Goal: Feedback & Contribution: Submit feedback/report problem

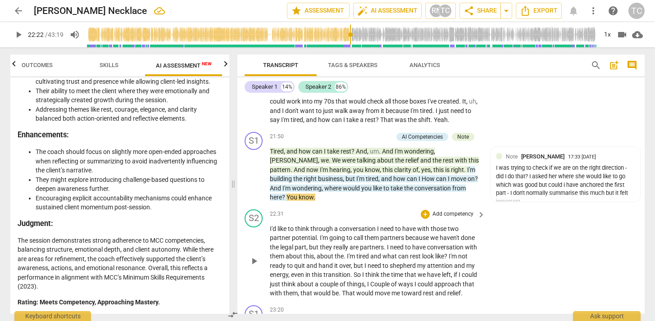
scroll to position [2472, 0]
click at [566, 185] on div "I was trying to check if we are on the right direction - did I do that? I asked…" at bounding box center [565, 184] width 139 height 42
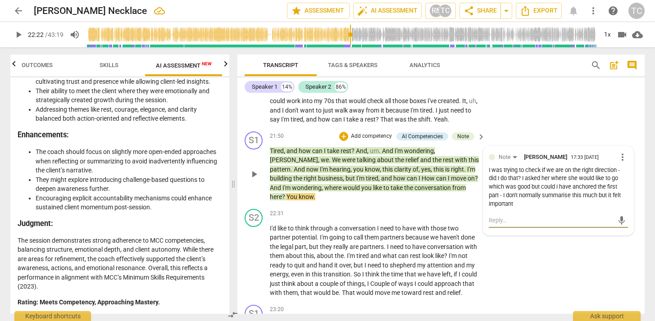
click at [565, 216] on textarea at bounding box center [550, 220] width 125 height 9
type textarea "M"
type textarea "Ma"
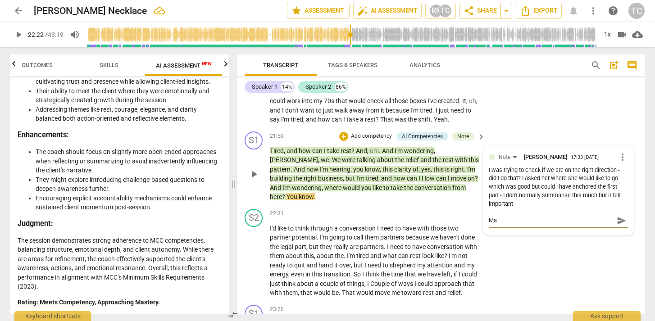
type textarea "May"
type textarea "Mayb"
type textarea "Maybe"
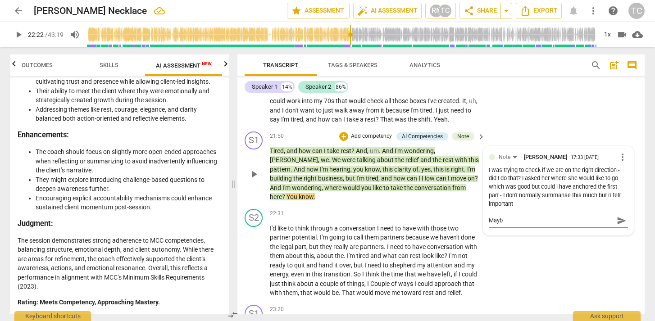
type textarea "Maybe"
type textarea "Maybe h"
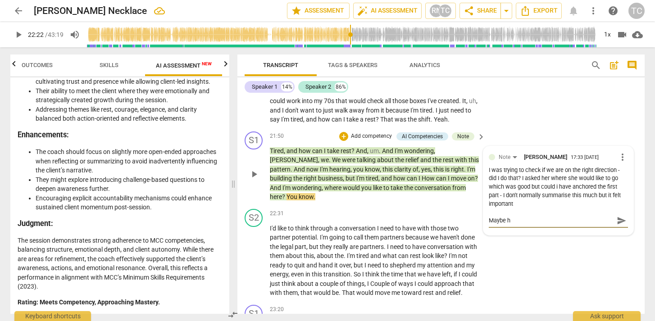
type textarea "Maybe ho"
type textarea "Maybe how"
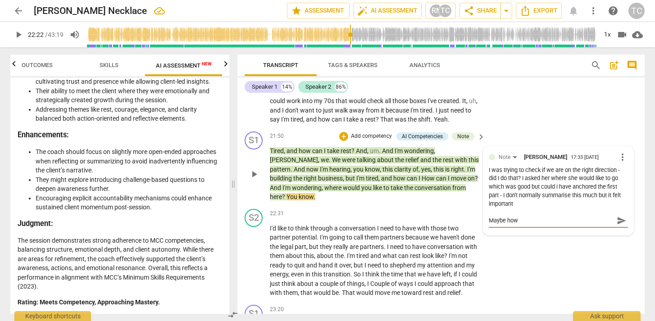
type textarea "Maybe how"
type textarea "Maybe how a"
type textarea "Maybe how ar"
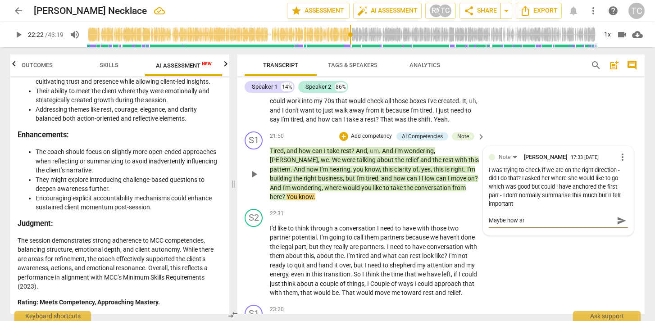
type textarea "Maybe how are"
type textarea "Maybe how are w"
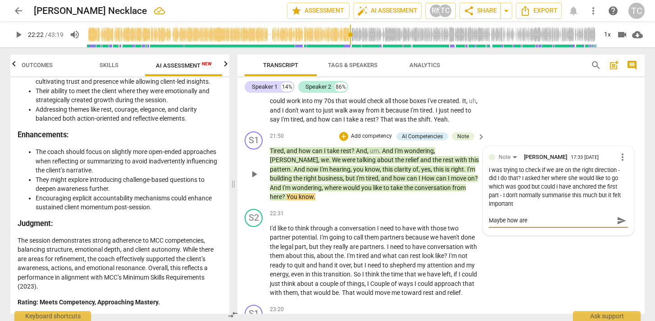
type textarea "Maybe how are w"
type textarea "Maybe how are we"
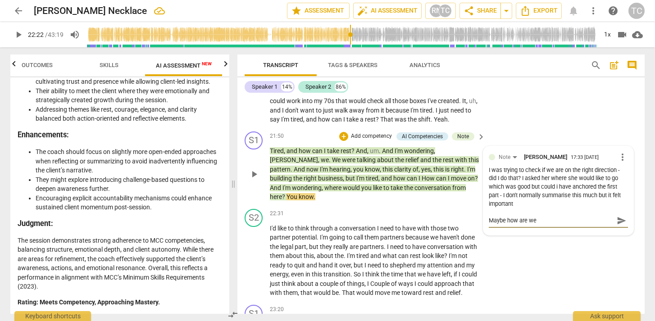
type textarea "Maybe how are we d"
type textarea "Maybe how are we do"
type textarea "Maybe how are we doi"
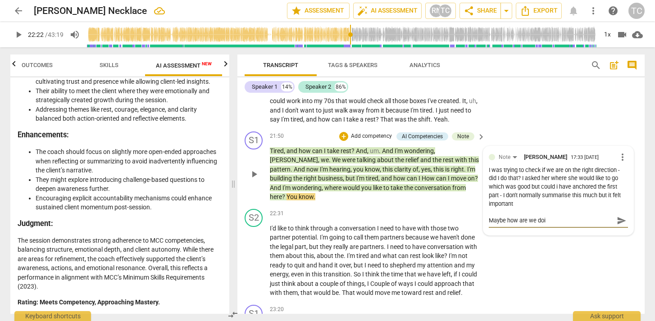
type textarea "Maybe how are we doin"
type textarea "Maybe how are we doing"
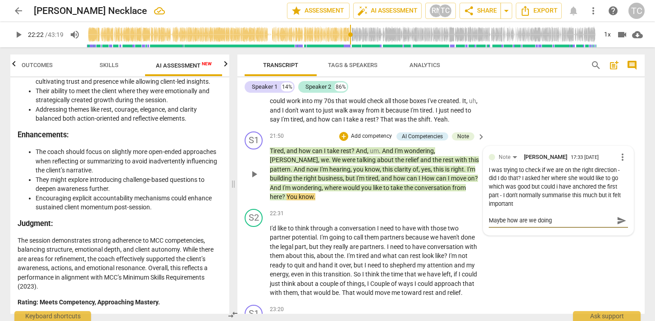
type textarea "Maybe how are we doing"
type textarea "Maybe how are we doing -"
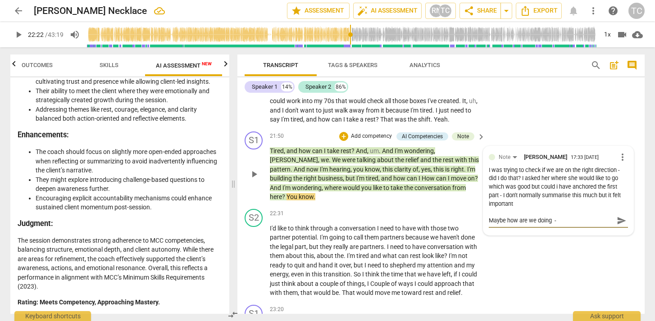
type textarea "Maybe how are we doing -"
type textarea "Maybe how are we doing - a"
type textarea "Maybe how are we doing - ar"
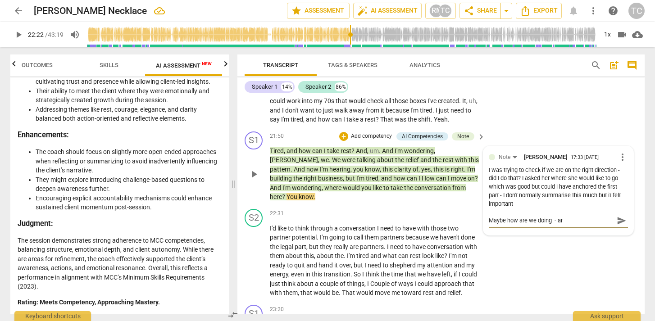
type textarea "Maybe how are we doing - are"
type textarea "Maybe how are we doing - are w"
type textarea "Maybe how are we doing - are we"
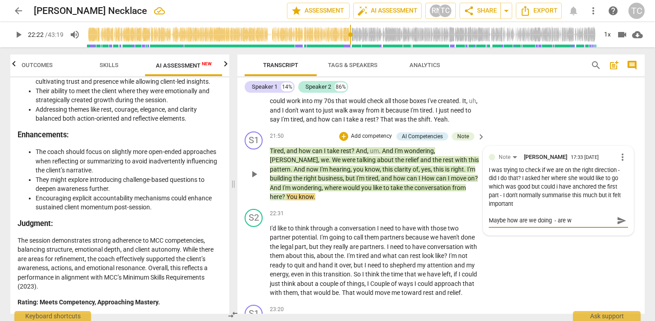
type textarea "Maybe how are we doing - are we"
type textarea "Maybe how are we doing - are we o"
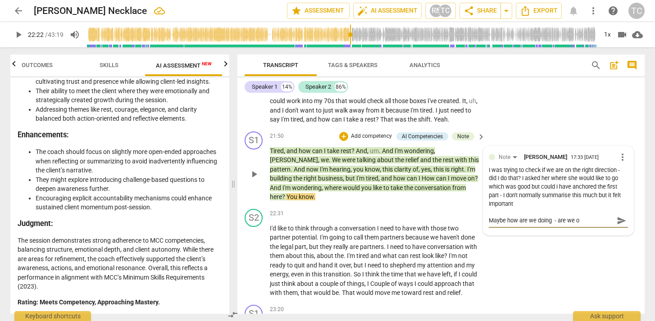
type textarea "Maybe how are we doing - are we on"
type textarea "Maybe how are we doing - are we on t"
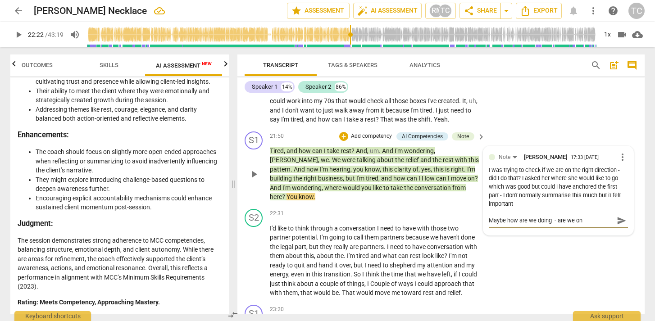
type textarea "Maybe how are we doing - are we on t"
type textarea "Maybe how are we doing - are we on tr"
type textarea "Maybe how are we doing - are we on tra"
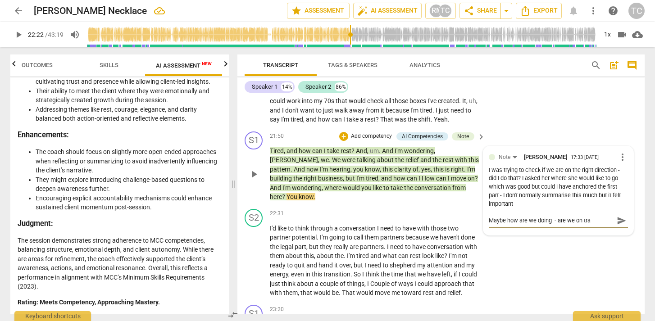
type textarea "Maybe how are we doing - are we on trac"
type textarea "Maybe how are we doing - are we on track"
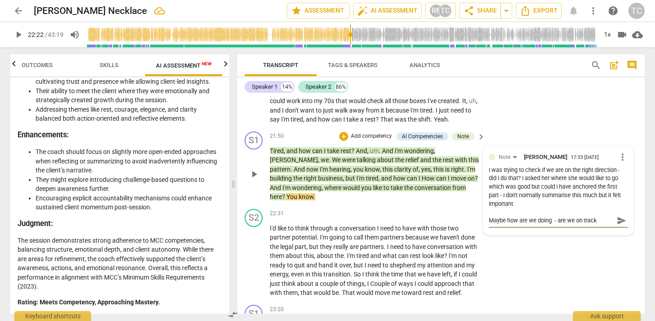
type textarea "Maybe how are we doing - are we on track"
type textarea "Maybe how are we doing - are we on track f"
type textarea "Maybe how are we doing - are we on track fo"
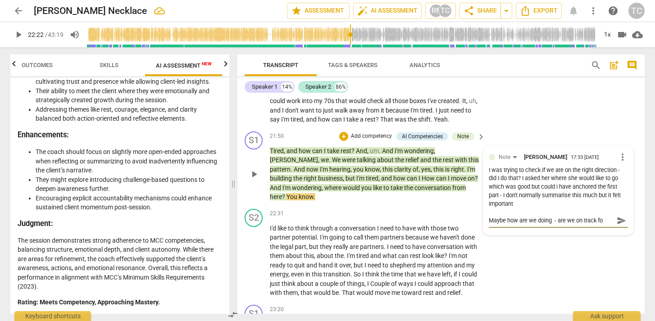
type textarea "Maybe how are we doing - are we on track for"
type textarea "Maybe how are we doing - are we on track for r"
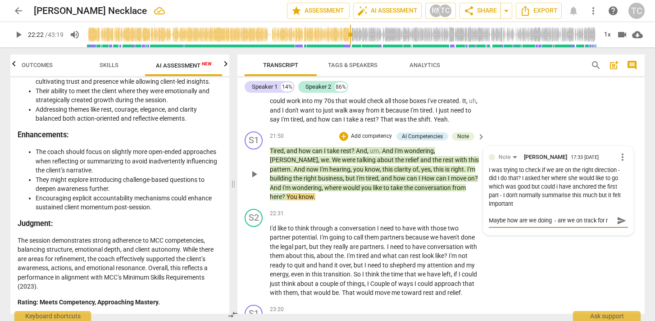
type textarea "Maybe how are we doing - are we on track for re"
type textarea "Maybe how are we doing - are we on track for rel"
type textarea "Maybe how are we doing - are we on track for rele"
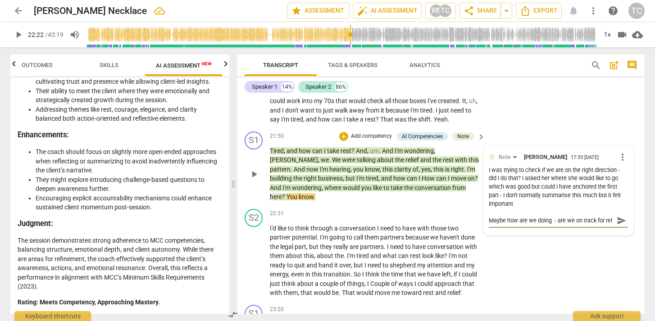
type textarea "Maybe how are we doing - are we on track for rele"
type textarea "Maybe how are we doing - are we on track for relef"
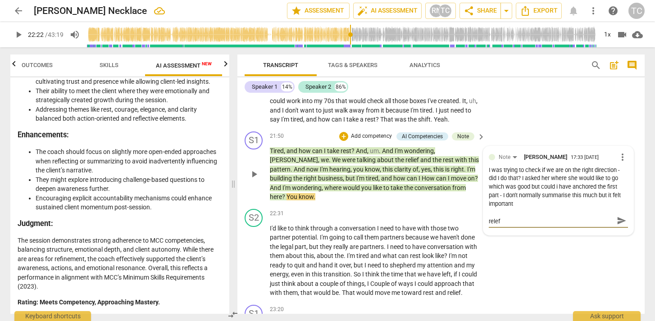
type textarea "Maybe how are we doing - are we on track for relef"
type textarea "Maybe how are we doing - are we on track for rele"
type textarea "Maybe how are we doing - are we on track for rel"
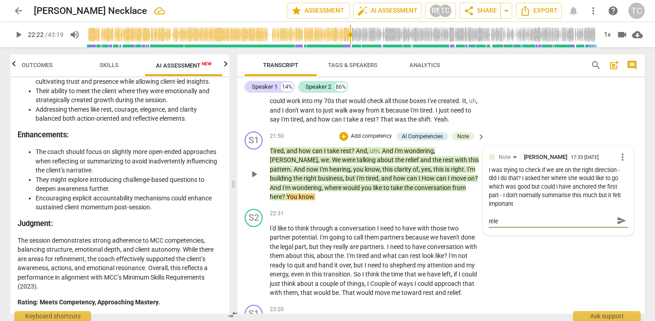
type textarea "Maybe how are we doing - are we on track for rel"
type textarea "Maybe how are we doing - are we on track for reli"
type textarea "Maybe how are we doing - are we on track for relie"
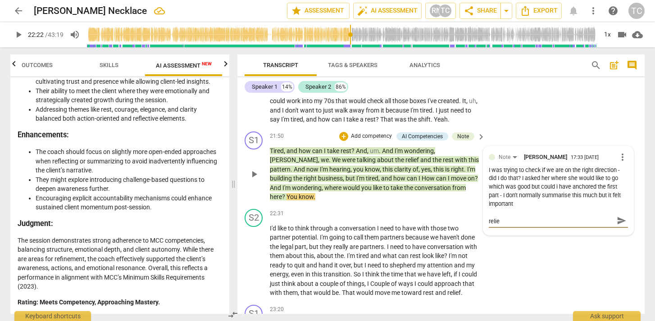
type textarea "Maybe how are we doing - are we on track for relief"
type textarea "Maybe how are we doing - are we on track for relief e"
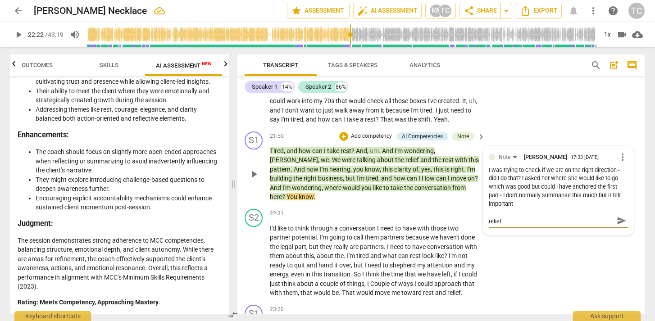
type textarea "Maybe how are we doing - are we on track for relief e"
type textarea "Maybe how are we doing - are we on track for relief et"
type textarea "Maybe how are we doing - are we on track for relief etc"
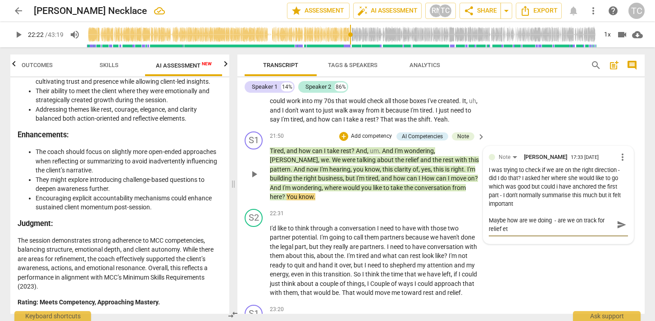
type textarea "Maybe how are we doing - are we on track for relief etc"
type textarea "Maybe how are we doing - are we on track for relief etc o"
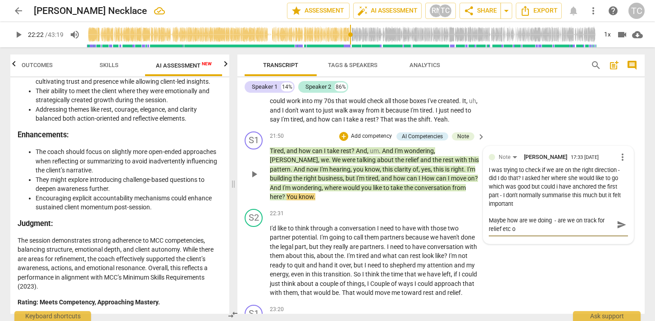
type textarea "Maybe how are we doing - are we on track for relief etc or"
type textarea "Maybe how are we doing - are we on track for relief etc or h"
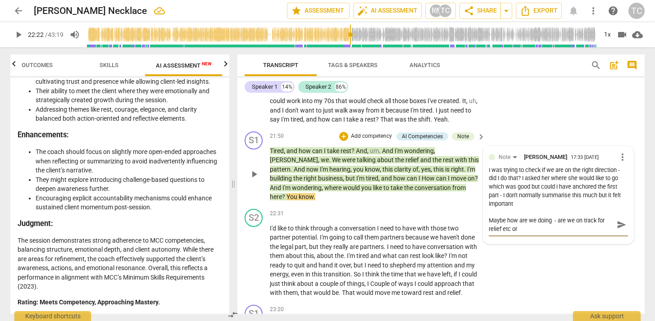
type textarea "Maybe how are we doing - are we on track for relief etc or h"
type textarea "Maybe how are we doing - are we on track for relief etc or ha"
type textarea "Maybe how are we doing - are we on track for relief etc or hav"
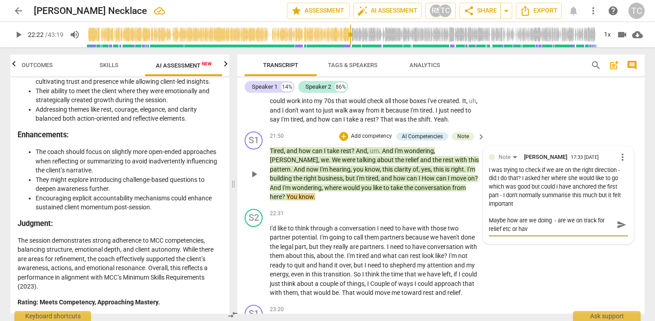
type textarea "Maybe how are we doing - are we on track for relief etc or have"
type textarea "Maybe how are we doing - are we on track for relief etc or have w"
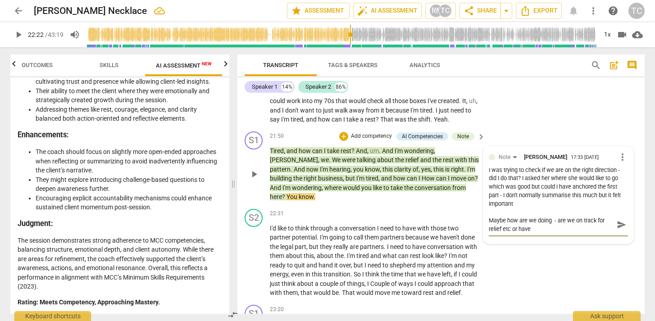
type textarea "Maybe how are we doing - are we on track for relief etc or have w"
type textarea "Maybe how are we doing - are we on track for relief etc or have we"
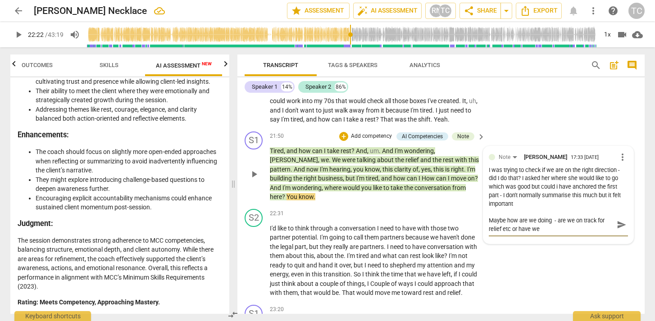
type textarea "Maybe how are we doing - are we on track for relief etc or have we c"
type textarea "Maybe how are we doing - are we on track for relief etc or have we ch"
type textarea "Maybe how are we doing - are we on track for relief etc or have we cha"
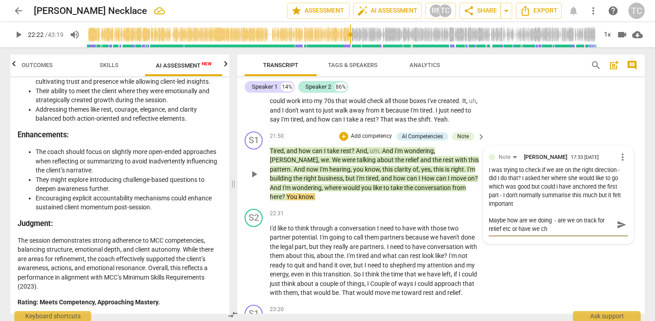
type textarea "Maybe how are we doing - are we on track for relief etc or have we cha"
type textarea "Maybe how are we doing - are we on track for relief etc or have we chan"
type textarea "Maybe how are we doing - are we on track for relief etc or have we [PERSON_NAME]"
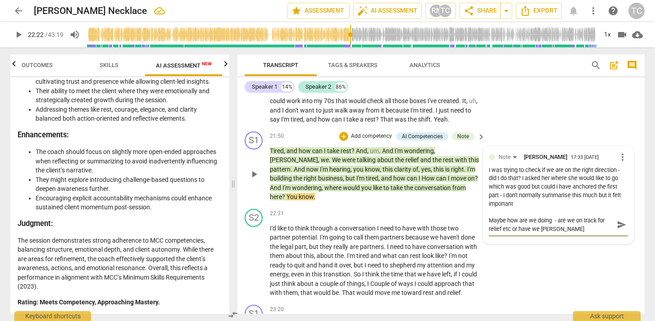
type textarea "Maybe how are we doing - are we on track for relief etc or have we change"
type textarea "Maybe how are we doing - are we on track for relief etc or have we changed"
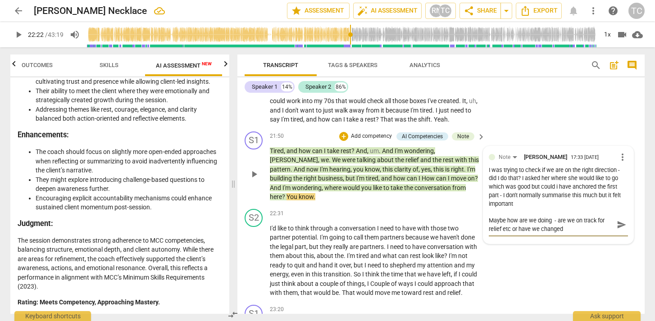
type textarea "Maybe how are we doing - are we on track for relief etc or have we changed"
type textarea "Maybe how are we doing - are we on track for relief etc or have we changed d"
type textarea "Maybe how are we doing - are we on track for relief etc or have we changed di"
type textarea "Maybe how are we doing - are we on track for relief etc or have we changed dir"
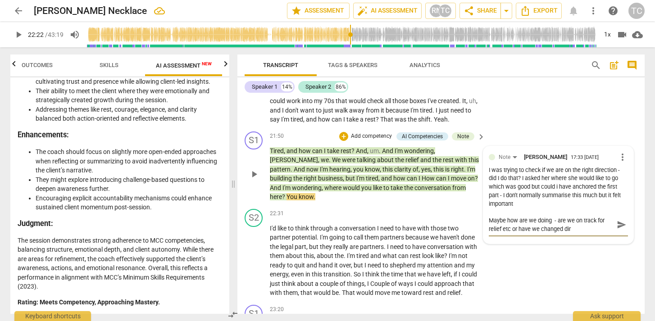
type textarea "Maybe how are we doing - are we on track for relief etc or have we changed dire"
type textarea "Maybe how are we doing - are we on track for relief etc or have we changed direc"
type textarea "Maybe how are we doing - are we on track for relief etc or have we changed dire…"
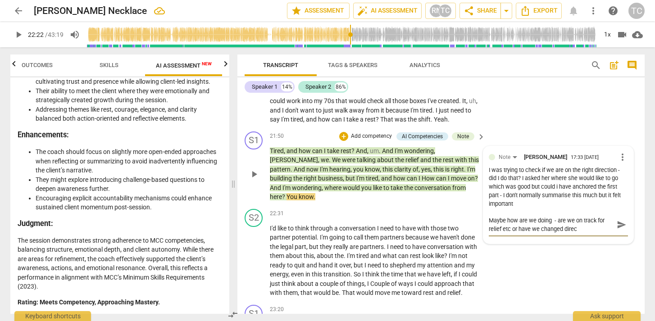
type textarea "Maybe how are we doing - are we on track for relief etc or have we changed dire…"
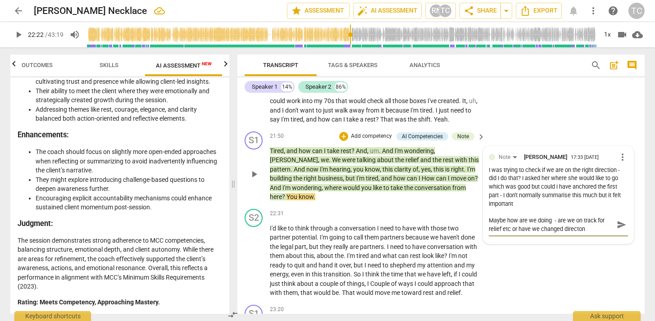
type textarea "Maybe how are we doing - are we on track for relief etc or have we changed dire…"
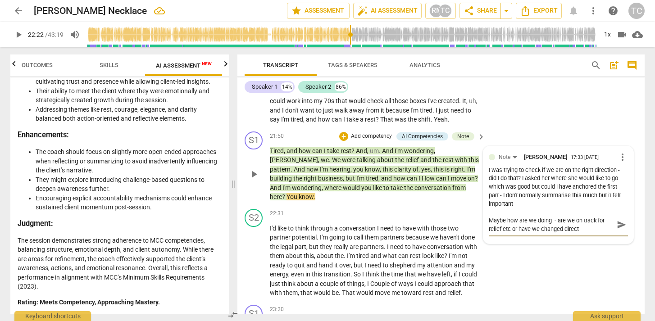
type textarea "Maybe how are we doing - are we on track for relief etc or have we changed dire…"
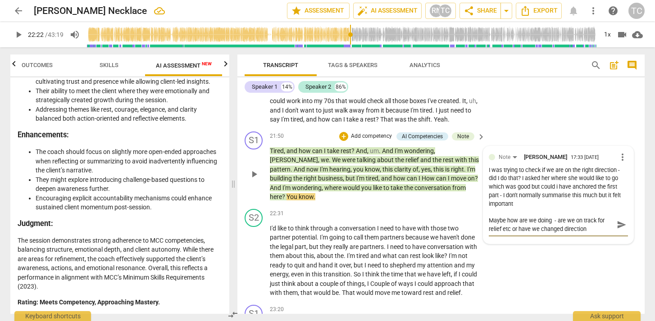
type textarea "Maybe how are we doing - are we on track for relief etc or have we changed dire…"
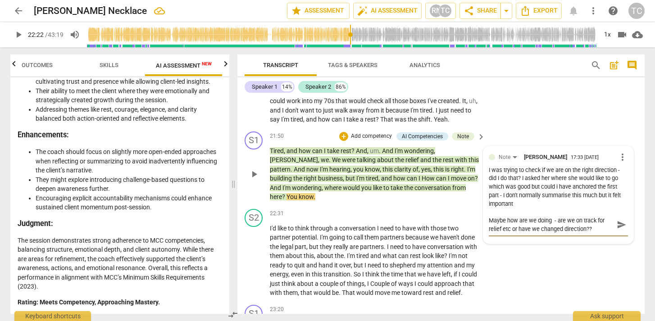
type textarea "Maybe how are we doing - are we on track for relief etc or have we changed dire…"
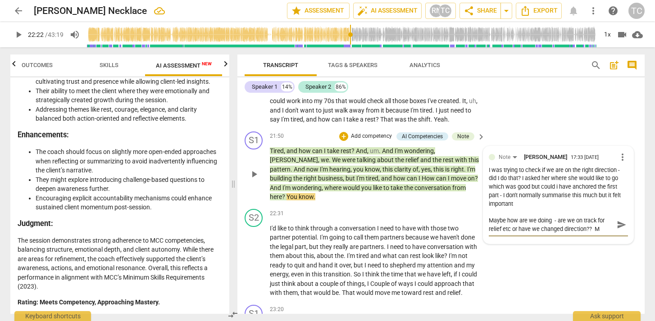
type textarea "Maybe how are we doing - are we on track for relief etc or have we changed dire…"
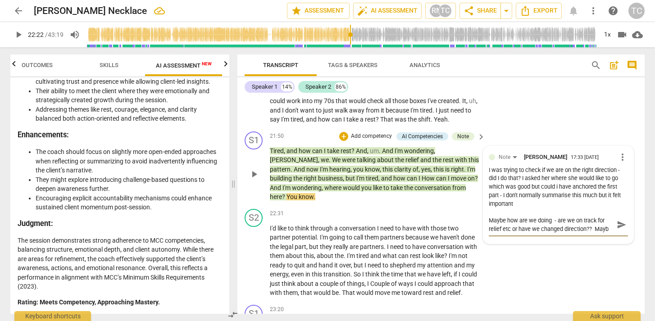
type textarea "Maybe how are we doing - are we on track for relief etc or have we changed dire…"
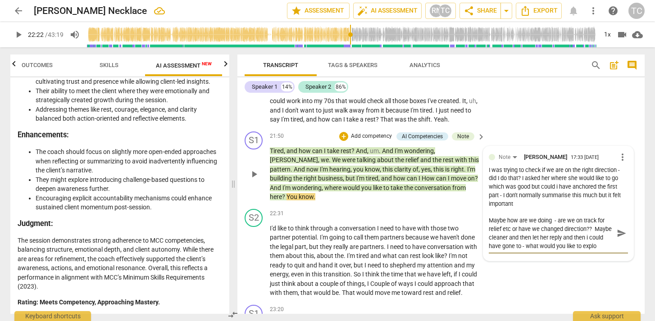
scroll to position [8, 0]
click at [616, 228] on span "send" at bounding box center [621, 233] width 10 height 10
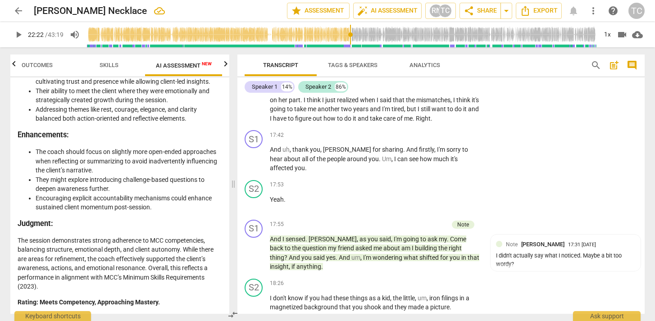
scroll to position [1960, 0]
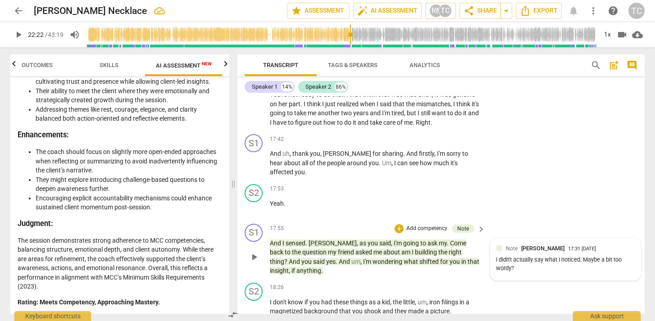
click at [523, 256] on div "I didn't actually say what I noticed. Maybe a bit too wordy?" at bounding box center [565, 264] width 139 height 17
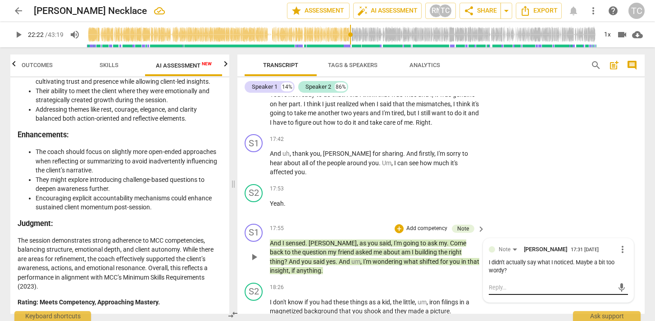
click at [520, 283] on textarea at bounding box center [550, 287] width 125 height 9
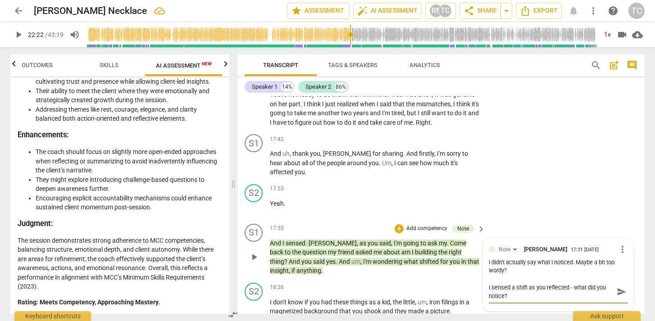
scroll to position [0, 0]
click at [619, 287] on span "send" at bounding box center [621, 292] width 10 height 10
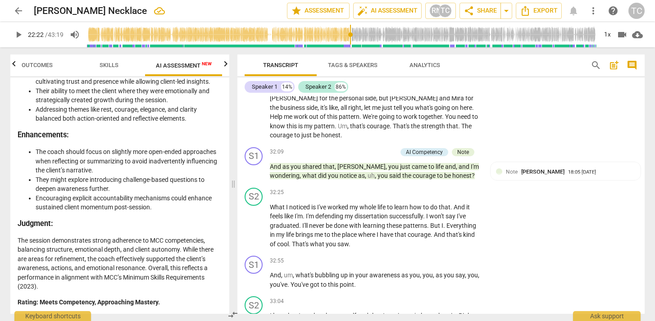
scroll to position [3740, 0]
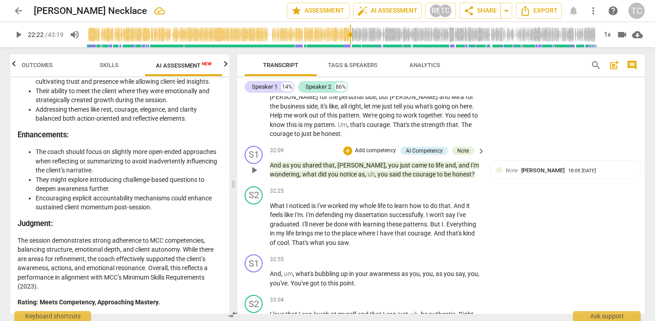
click at [356, 147] on p "Add competency" at bounding box center [375, 151] width 43 height 8
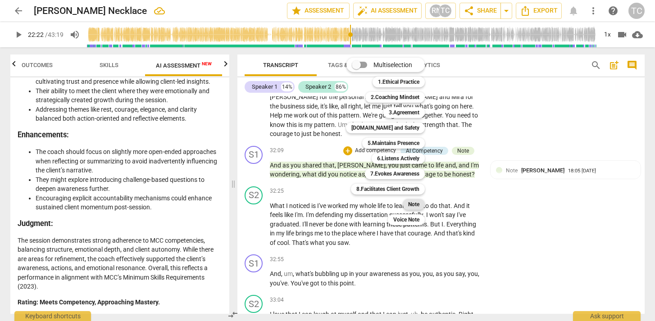
click at [420, 205] on div "Note" at bounding box center [413, 204] width 22 height 11
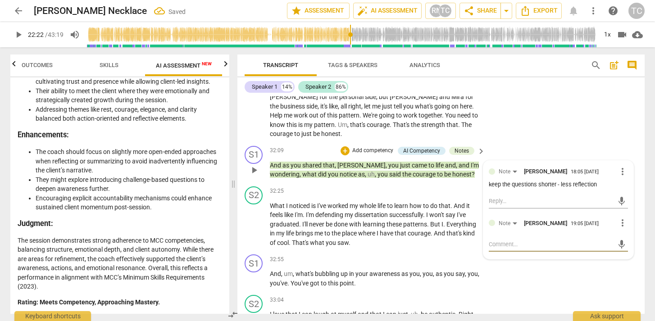
click at [493, 240] on textarea at bounding box center [550, 244] width 125 height 9
click at [616, 239] on span "send" at bounding box center [621, 244] width 10 height 10
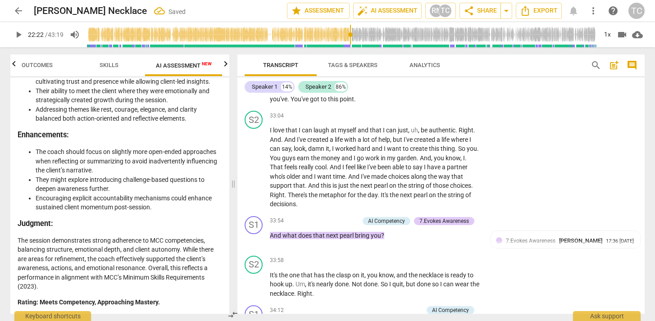
scroll to position [3925, 0]
